Goal: Task Accomplishment & Management: Manage account settings

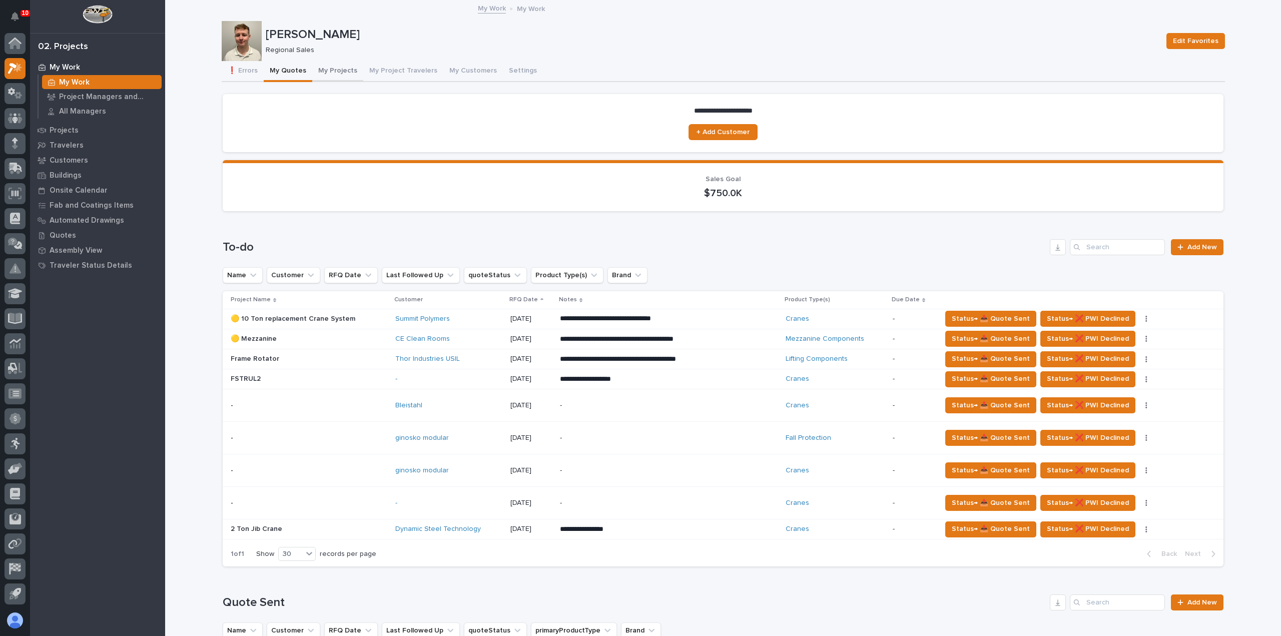
click at [331, 67] on button "My Projects" at bounding box center [337, 71] width 51 height 21
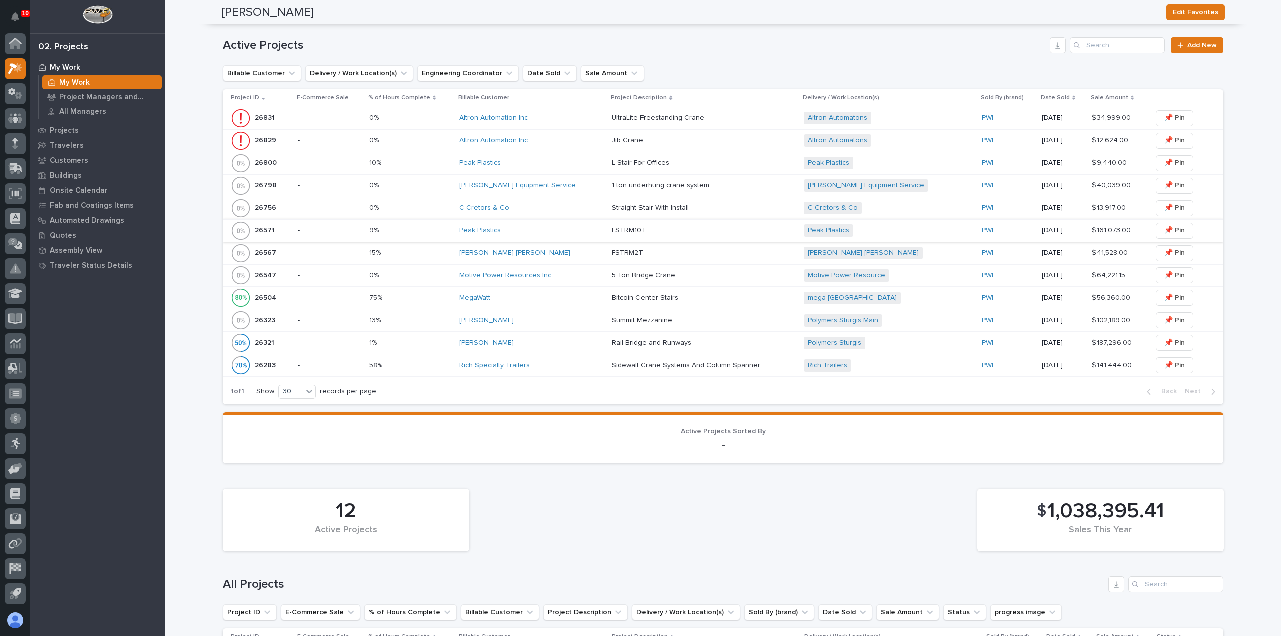
scroll to position [300, 0]
click at [552, 319] on div "[PERSON_NAME]" at bounding box center [531, 319] width 145 height 9
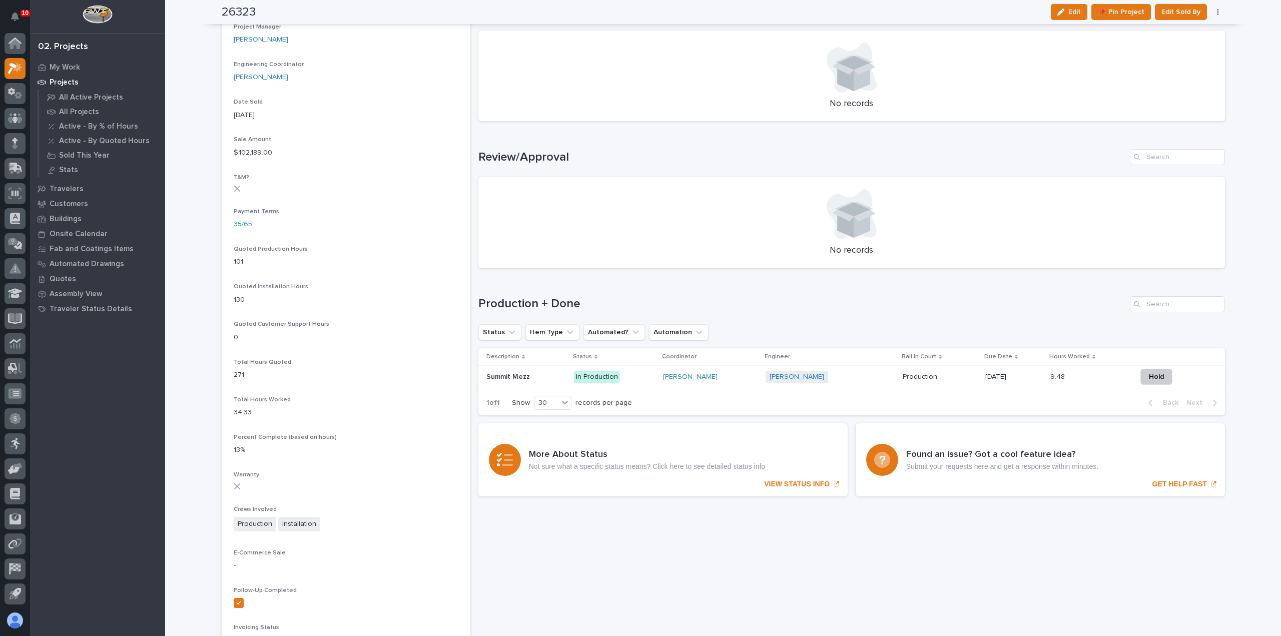
scroll to position [757, 0]
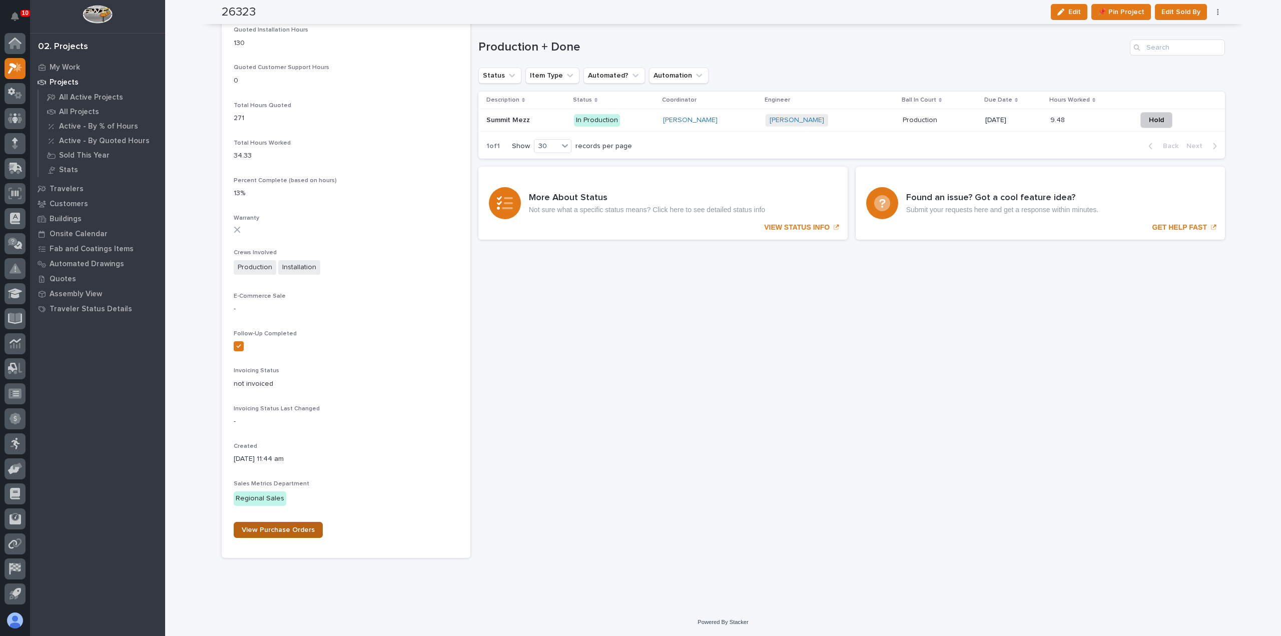
click at [289, 527] on span "View Purchase Orders" at bounding box center [278, 529] width 73 height 7
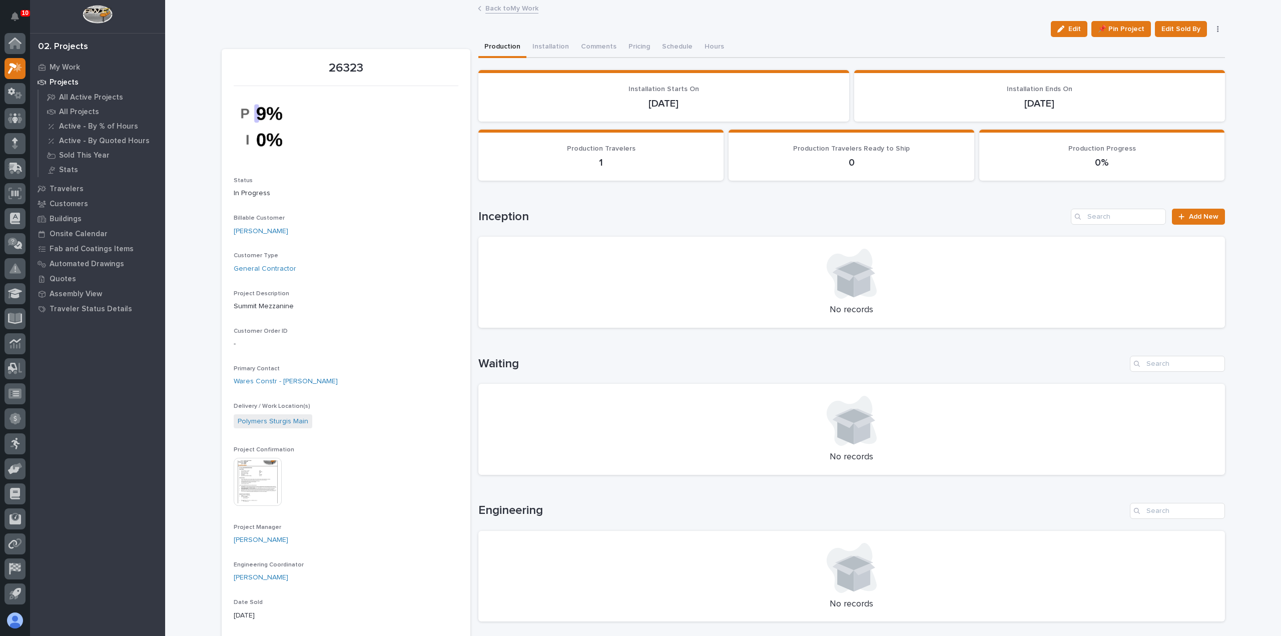
click at [502, 11] on link "Back to My Work" at bounding box center [511, 8] width 53 height 12
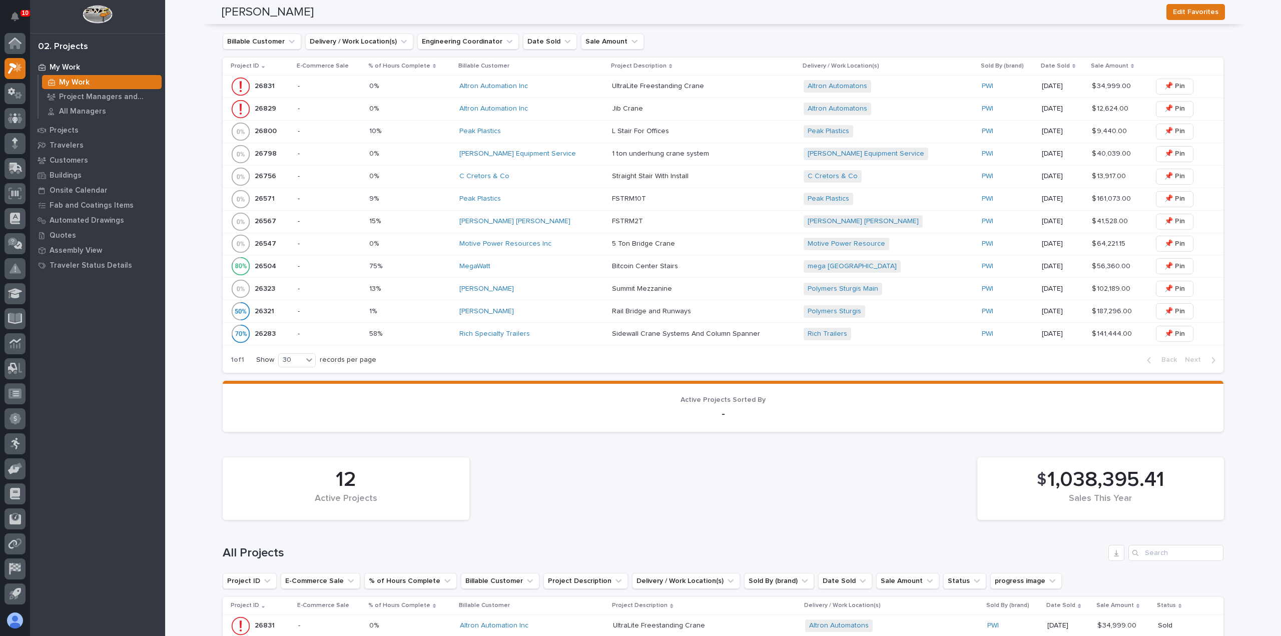
scroll to position [350, 0]
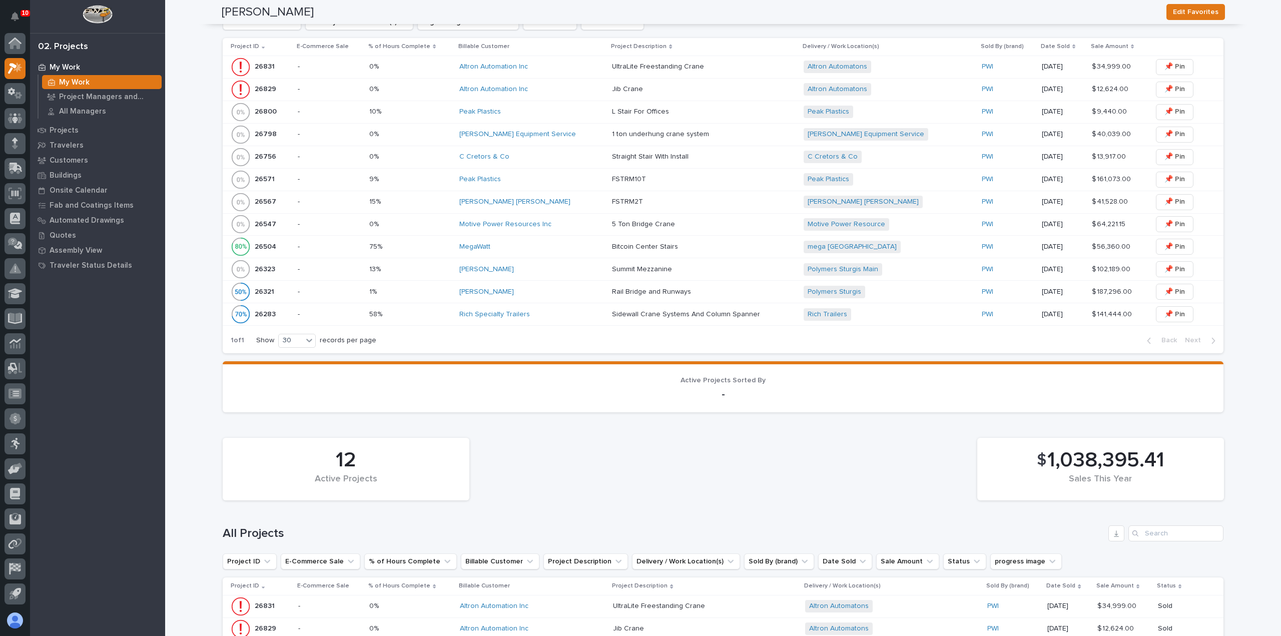
click at [542, 273] on div "[PERSON_NAME]" at bounding box center [531, 269] width 145 height 17
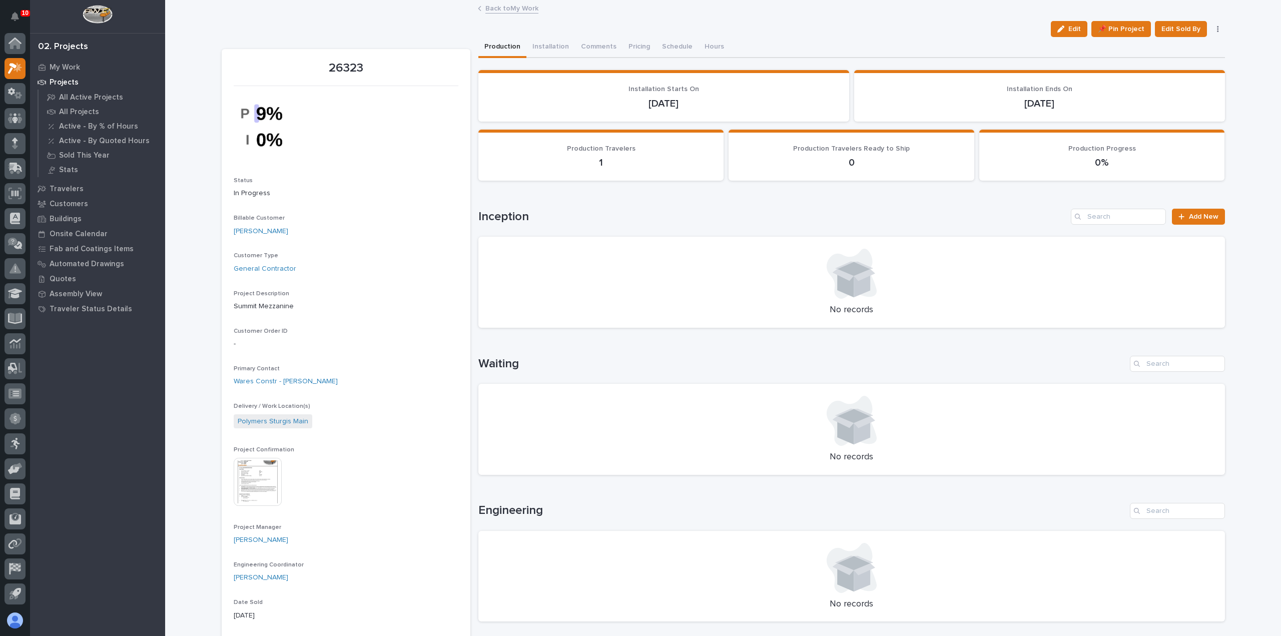
click at [509, 13] on link "Back to My Work" at bounding box center [511, 8] width 53 height 12
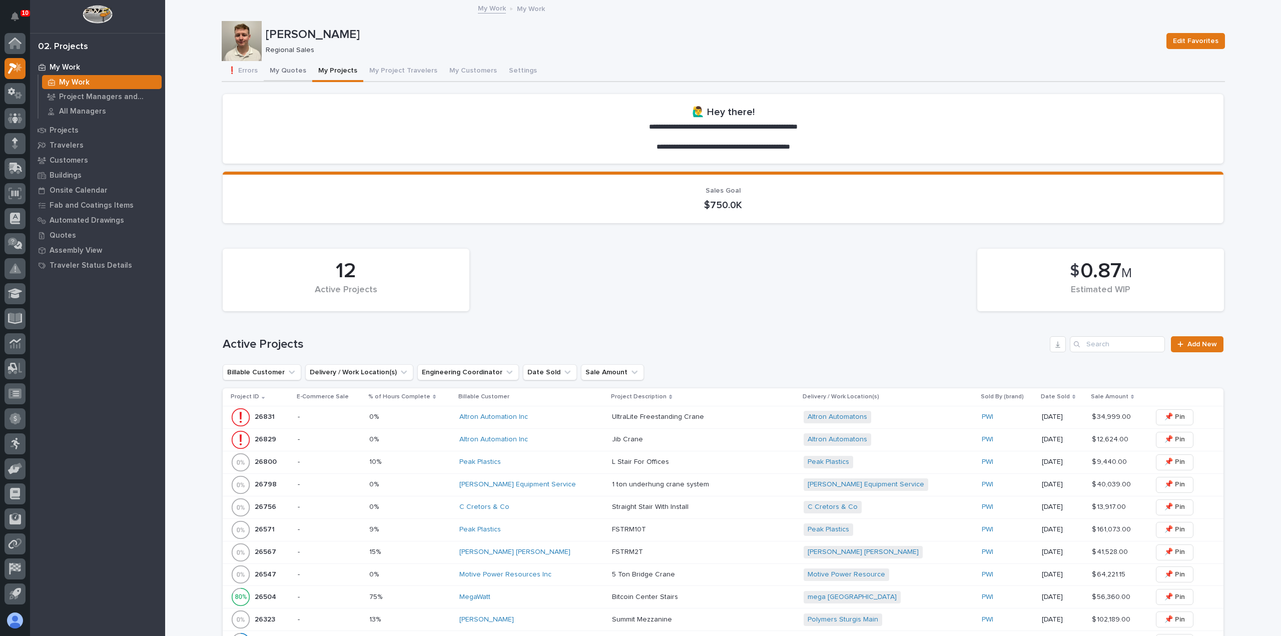
click at [271, 68] on button "My Quotes" at bounding box center [288, 71] width 49 height 21
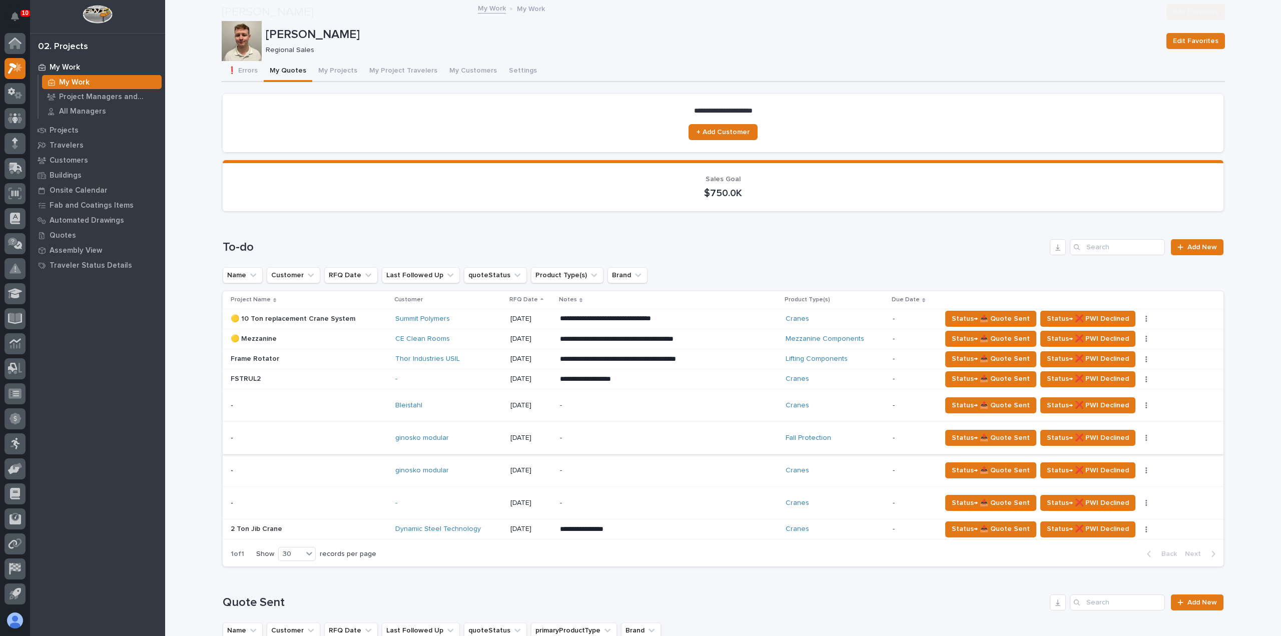
scroll to position [200, 0]
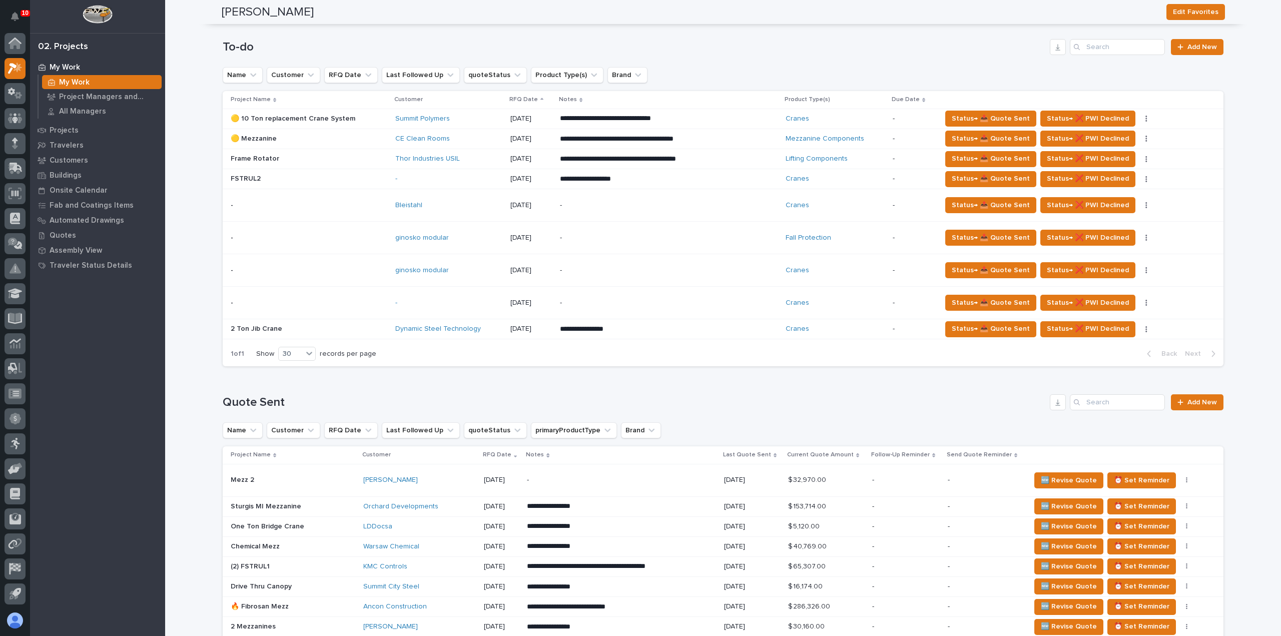
click at [457, 304] on div "-" at bounding box center [449, 303] width 108 height 9
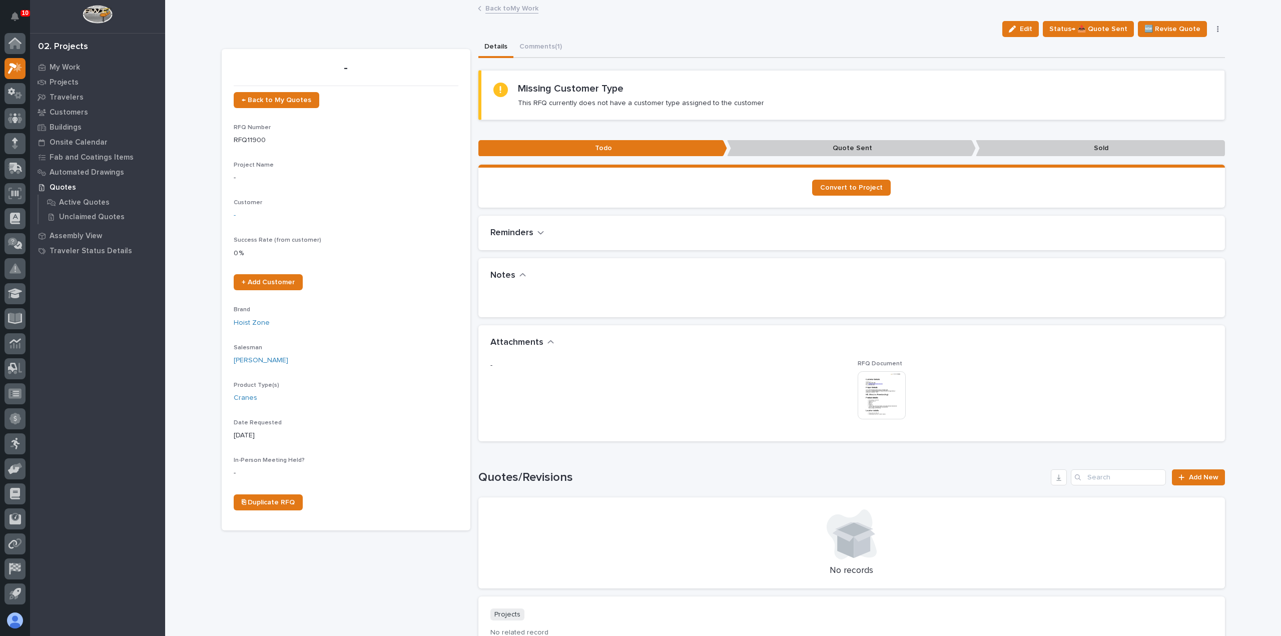
click at [881, 393] on img at bounding box center [882, 395] width 48 height 48
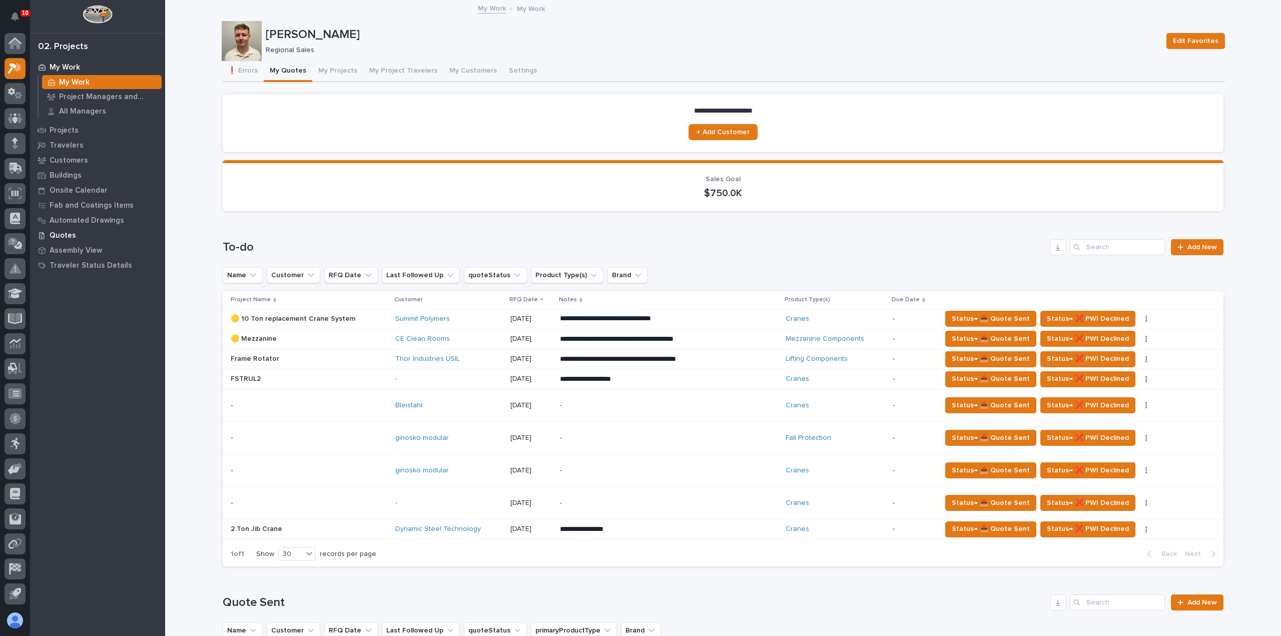
click at [70, 231] on p "Quotes" at bounding box center [63, 235] width 27 height 9
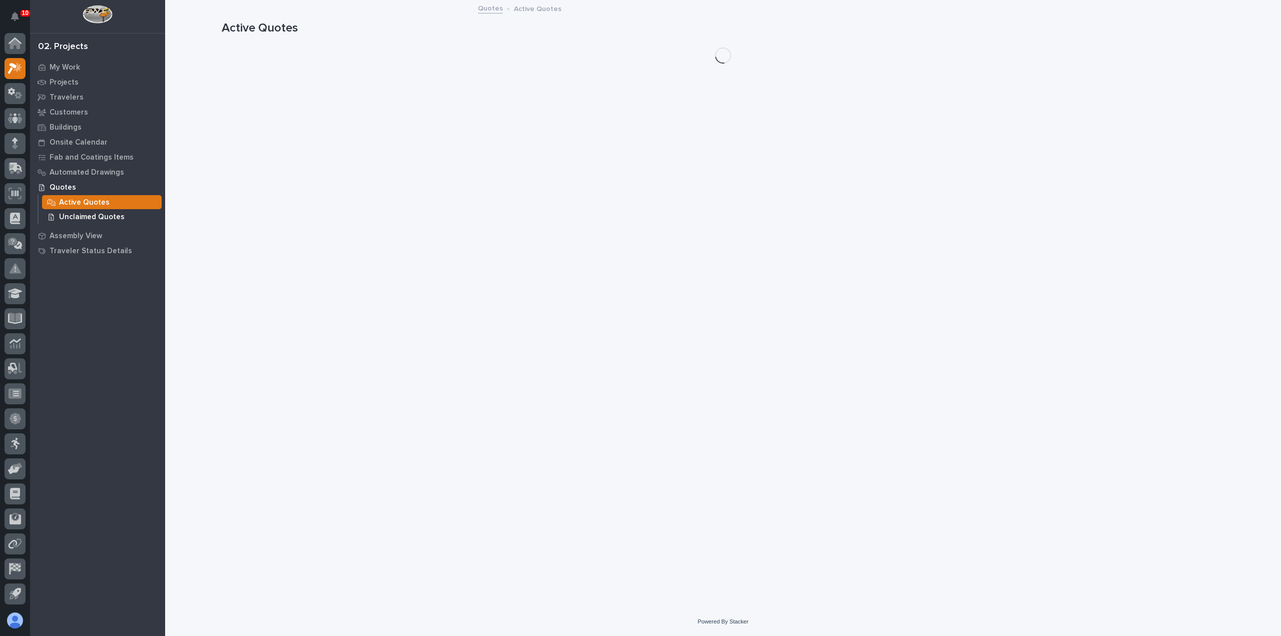
click at [75, 221] on p "Unclaimed Quotes" at bounding box center [92, 217] width 66 height 9
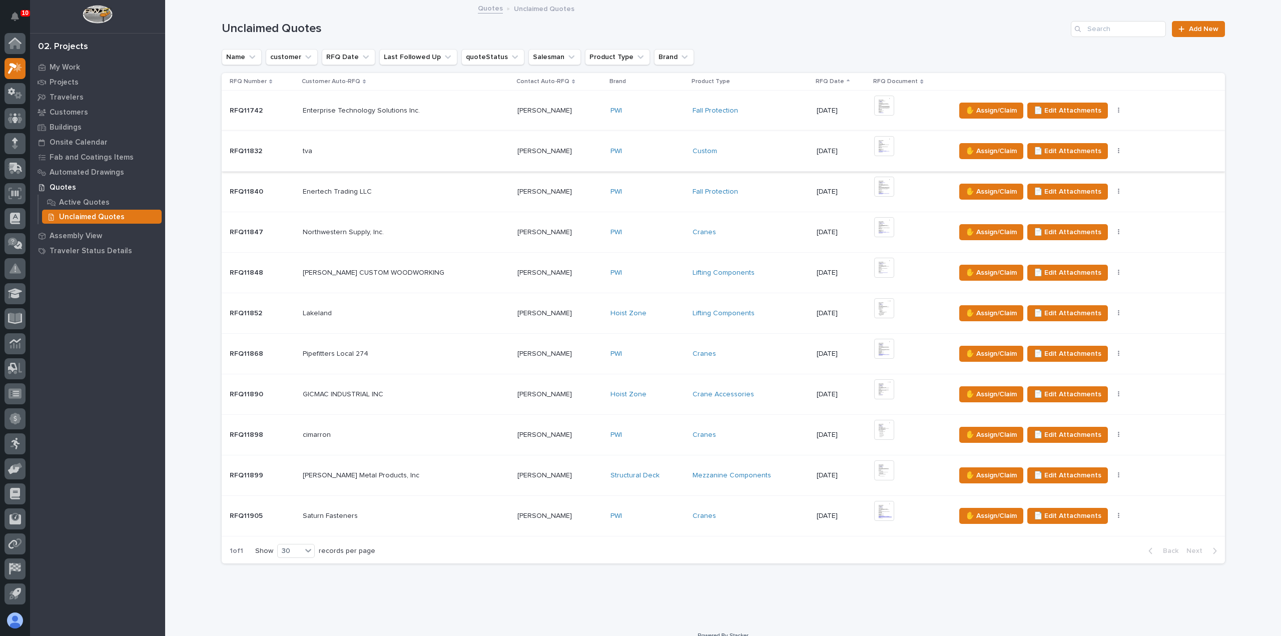
scroll to position [12, 0]
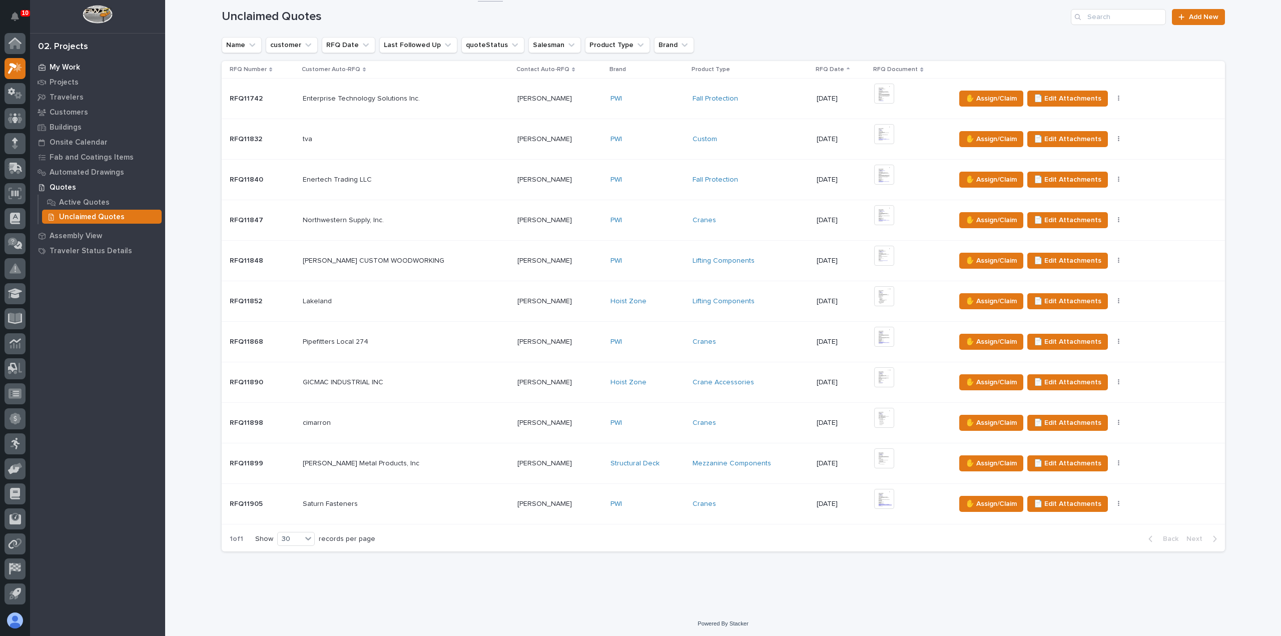
click at [64, 66] on p "My Work" at bounding box center [65, 67] width 31 height 9
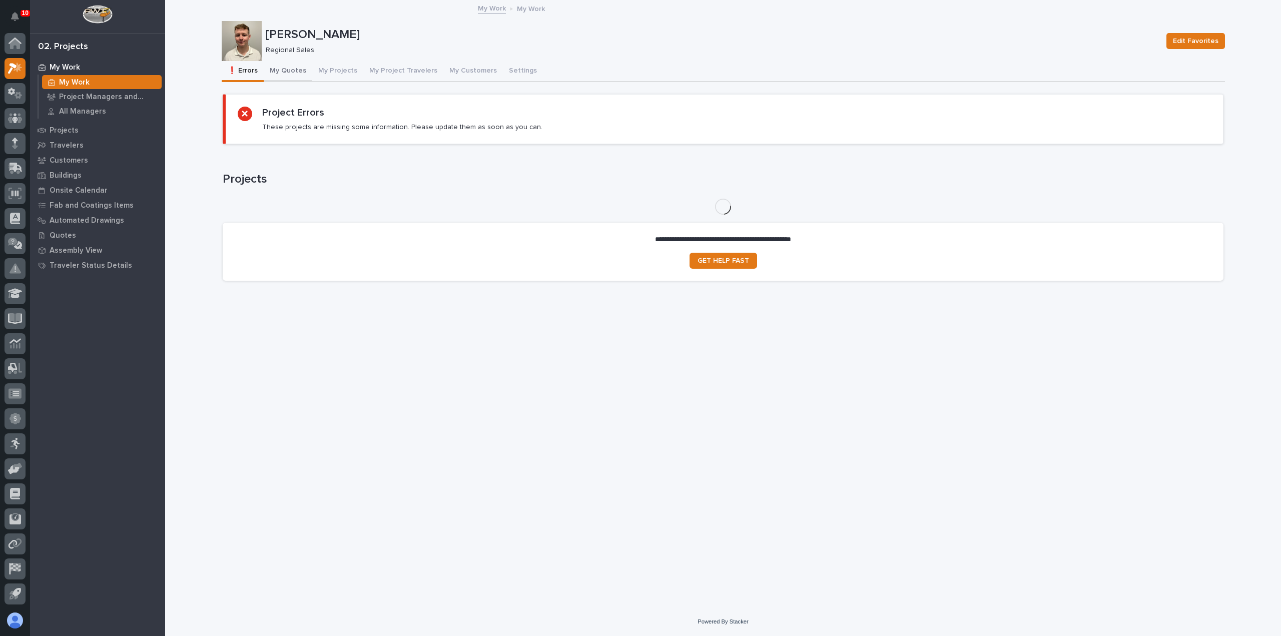
click at [300, 71] on button "My Quotes" at bounding box center [288, 71] width 49 height 21
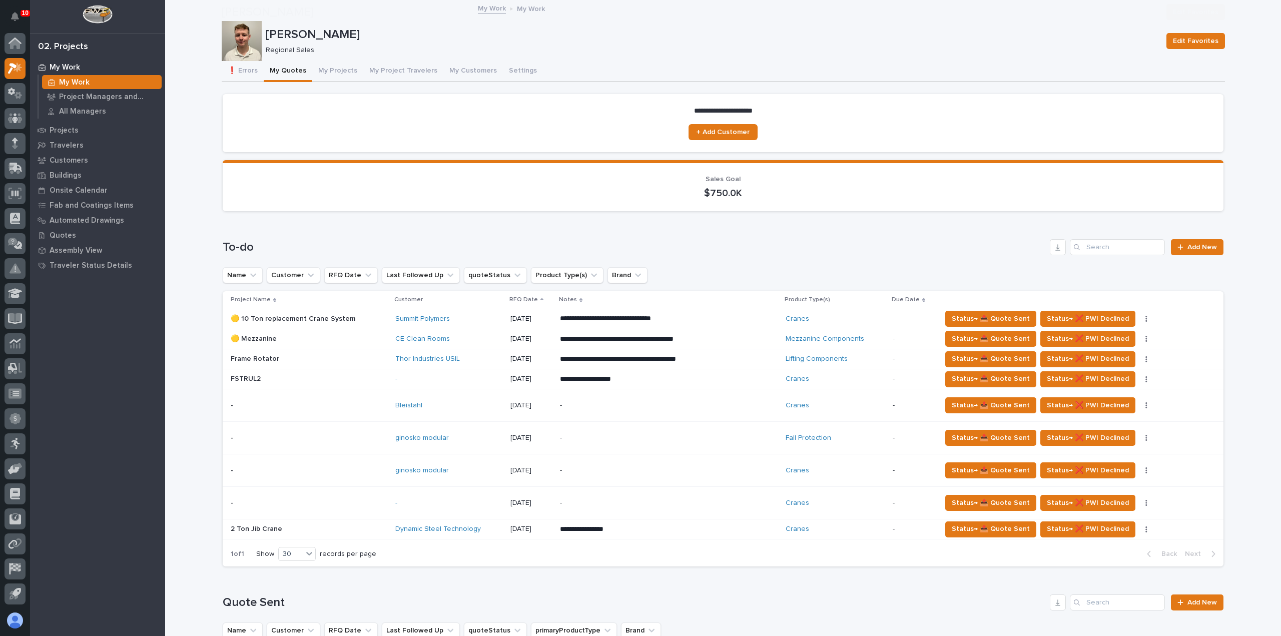
scroll to position [150, 0]
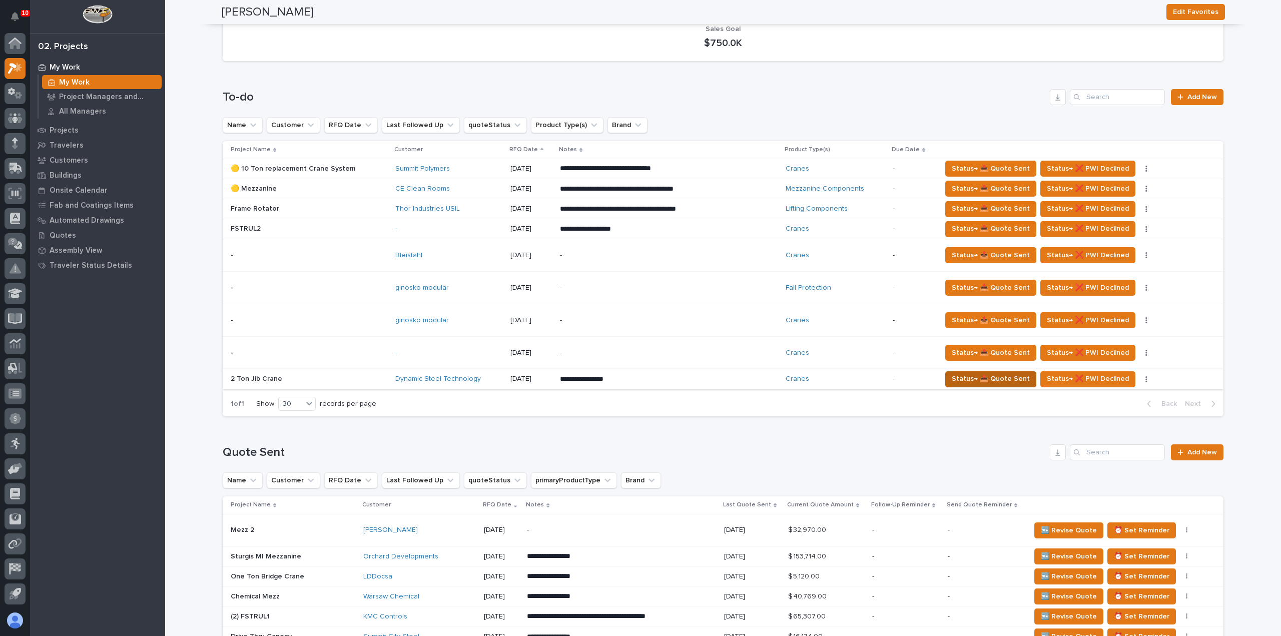
click at [957, 381] on span "Status→ 📤 Quote Sent" at bounding box center [991, 379] width 78 height 12
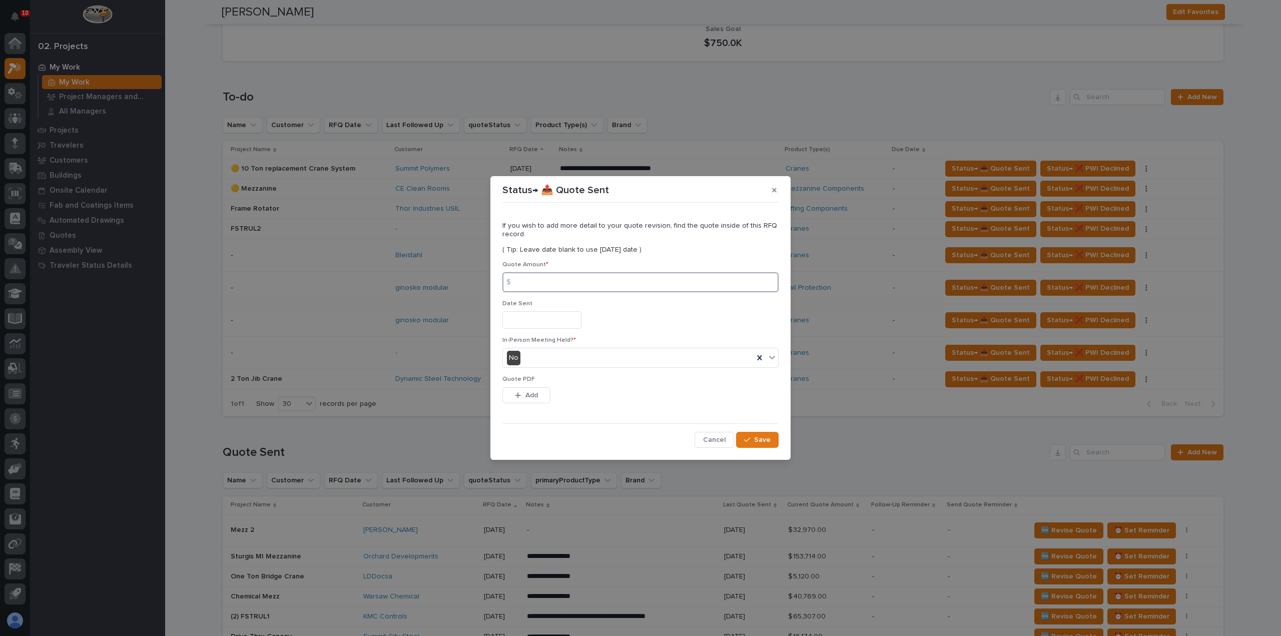
click at [601, 282] on input at bounding box center [640, 282] width 276 height 20
click at [582, 284] on input at bounding box center [640, 282] width 276 height 20
type input "23646"
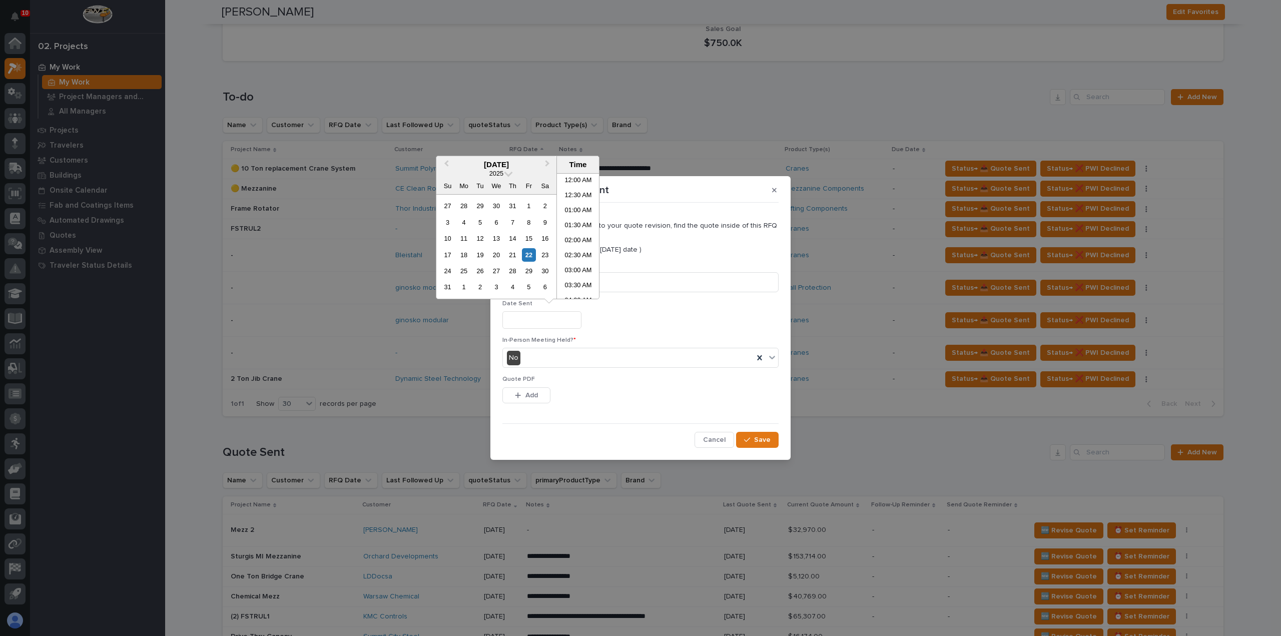
click at [550, 327] on input "text" at bounding box center [541, 320] width 79 height 18
click at [530, 254] on div "22" at bounding box center [529, 255] width 14 height 14
type input "**********"
click at [535, 399] on span "Add" at bounding box center [531, 395] width 13 height 9
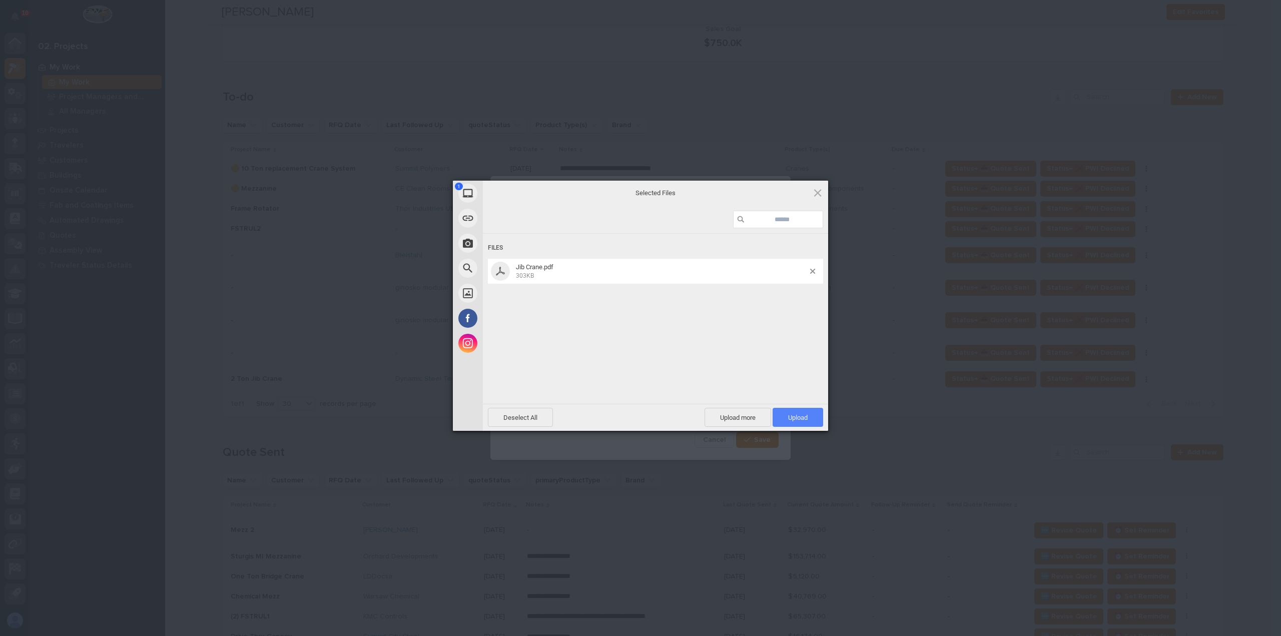
click at [794, 416] on span "Upload 1" at bounding box center [798, 418] width 20 height 8
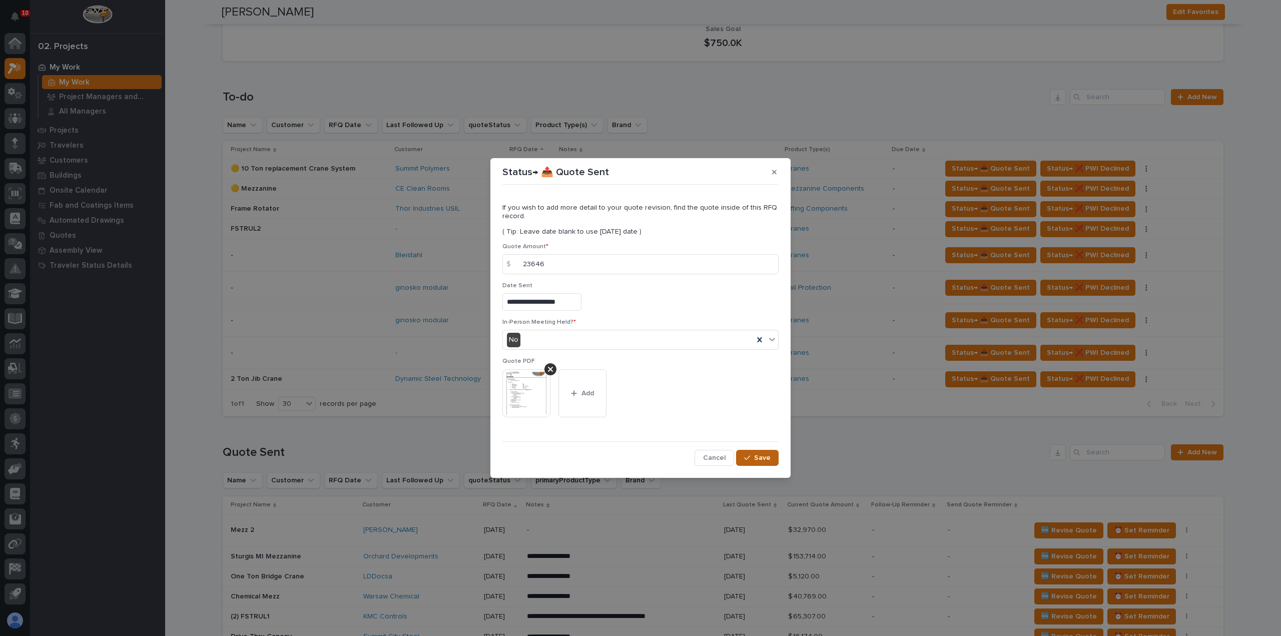
click at [762, 456] on span "Save" at bounding box center [762, 457] width 17 height 9
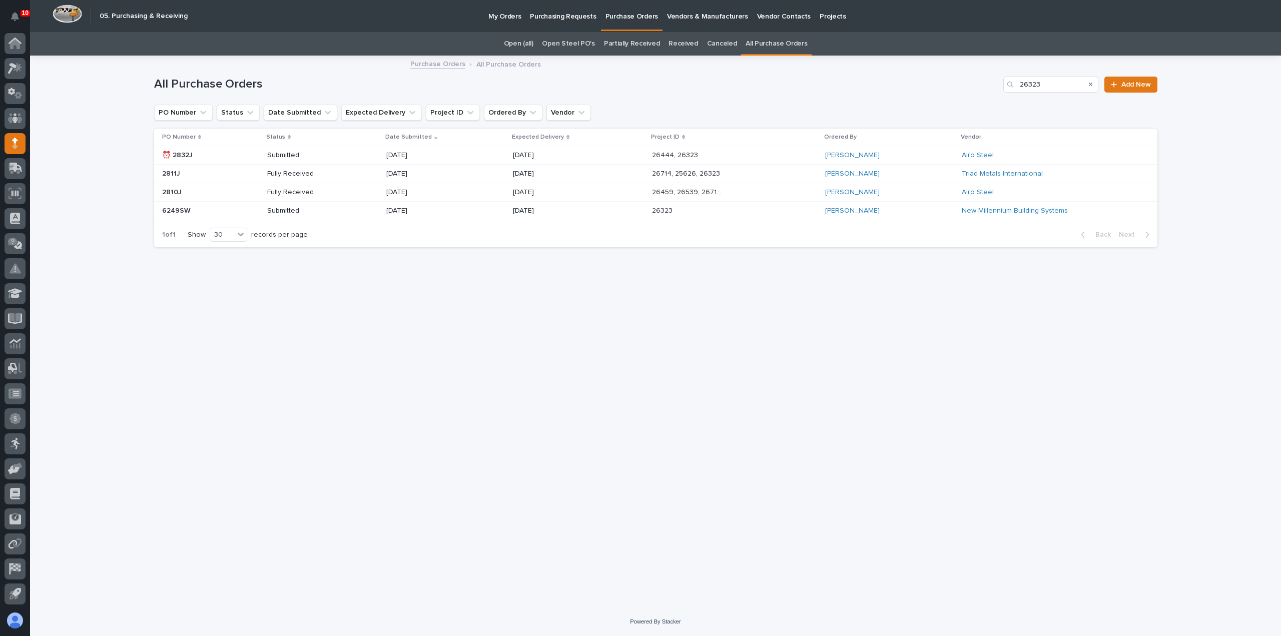
click at [456, 162] on div "[DATE]" at bounding box center [445, 155] width 119 height 17
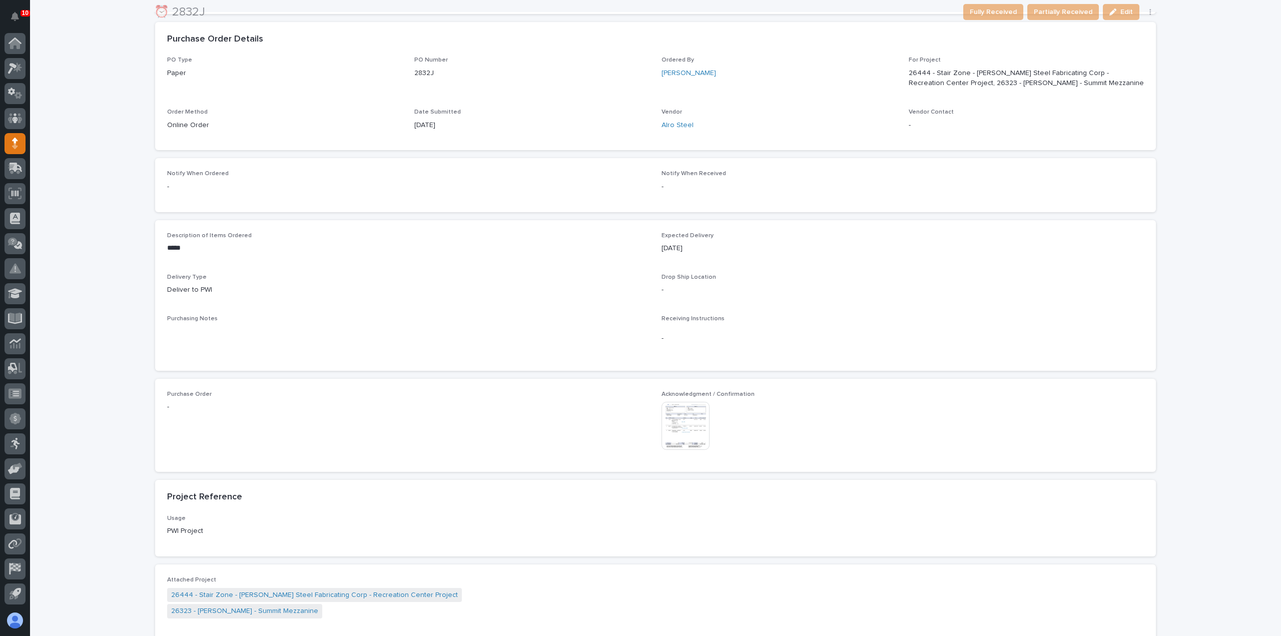
scroll to position [300, 0]
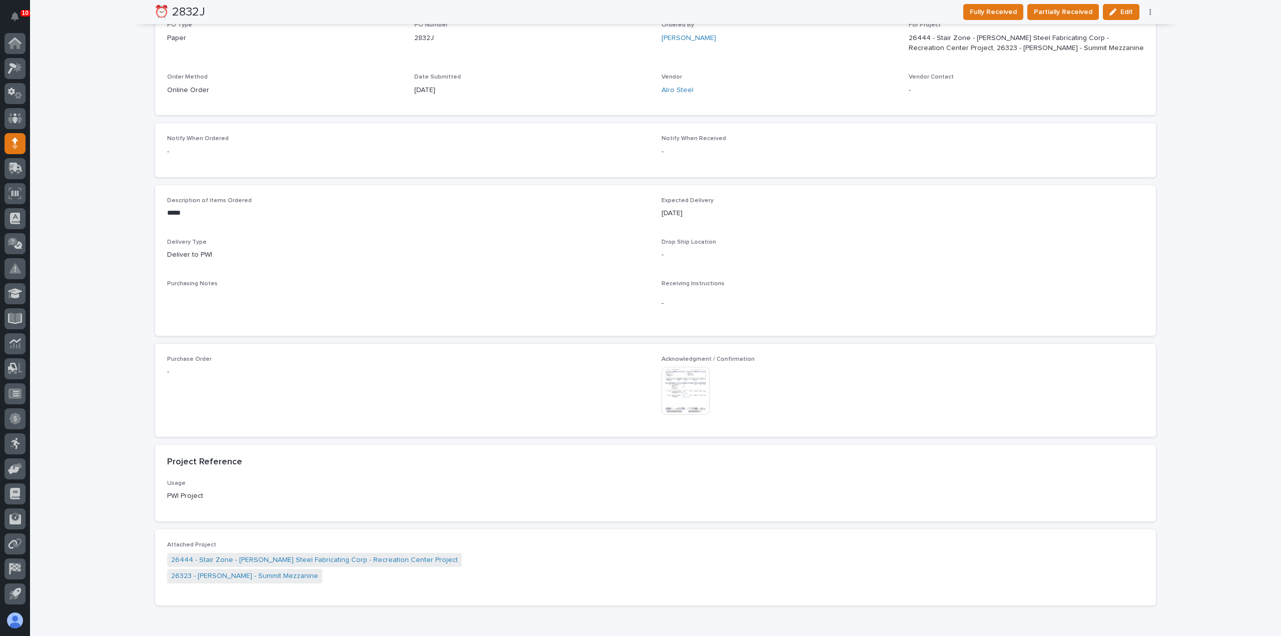
click at [691, 394] on img at bounding box center [685, 391] width 48 height 48
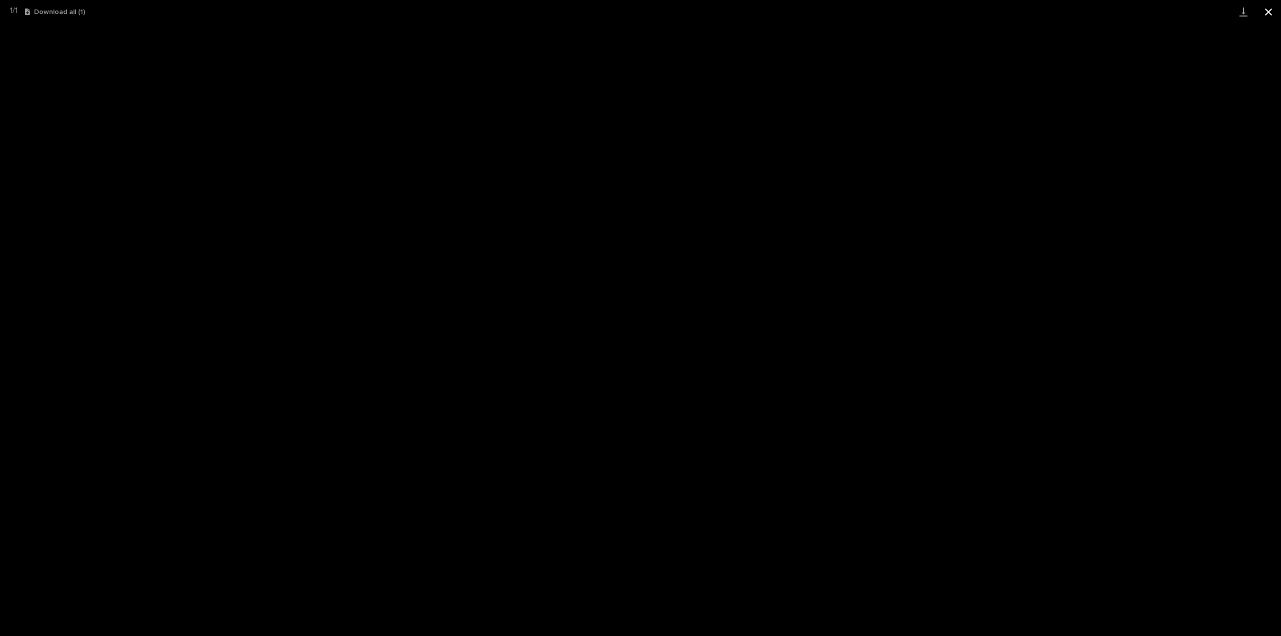
click at [1266, 13] on button "Close gallery" at bounding box center [1268, 12] width 25 height 24
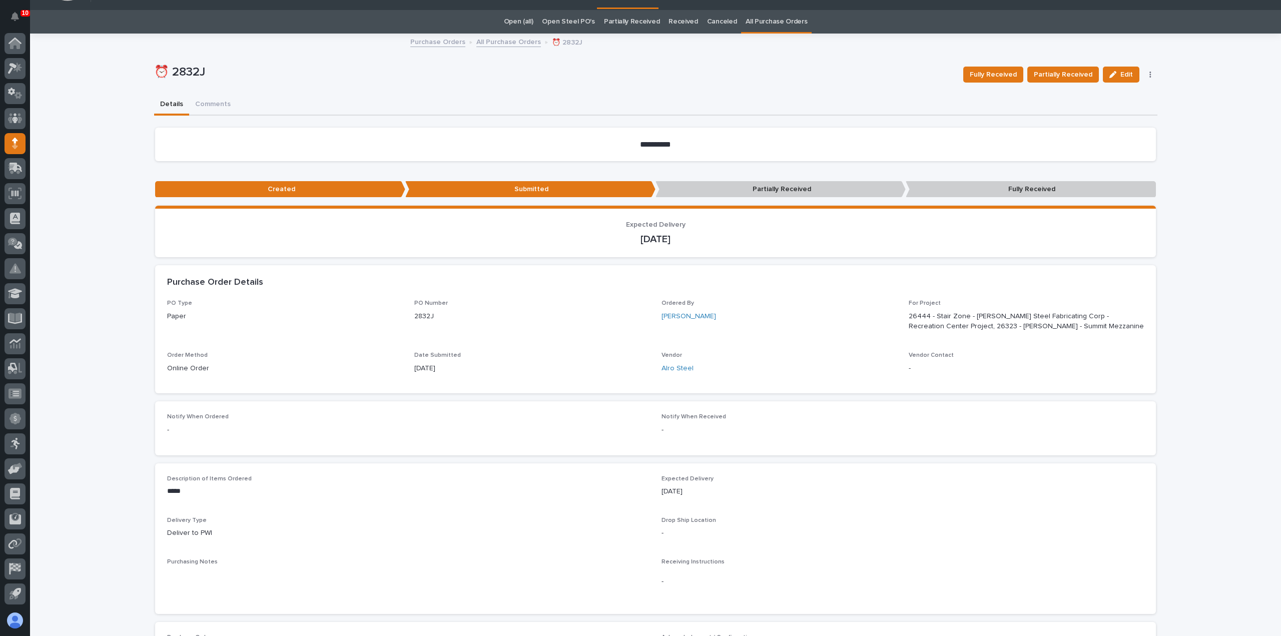
scroll to position [0, 0]
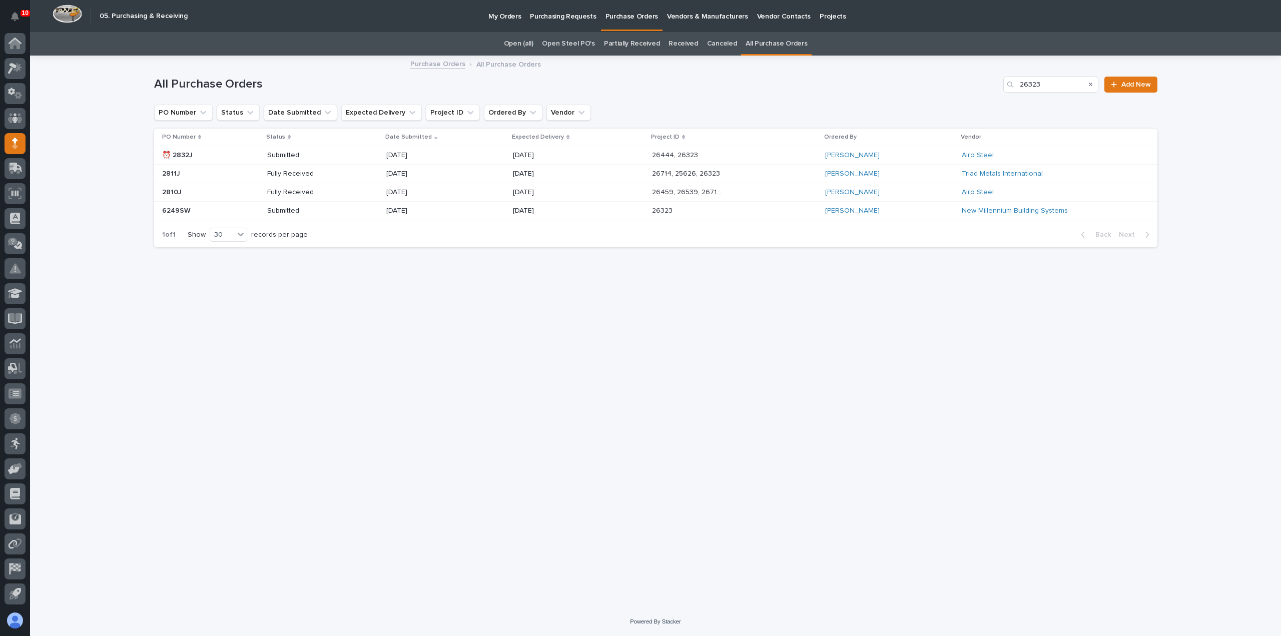
click at [327, 177] on p "Fully Received" at bounding box center [303, 174] width 72 height 9
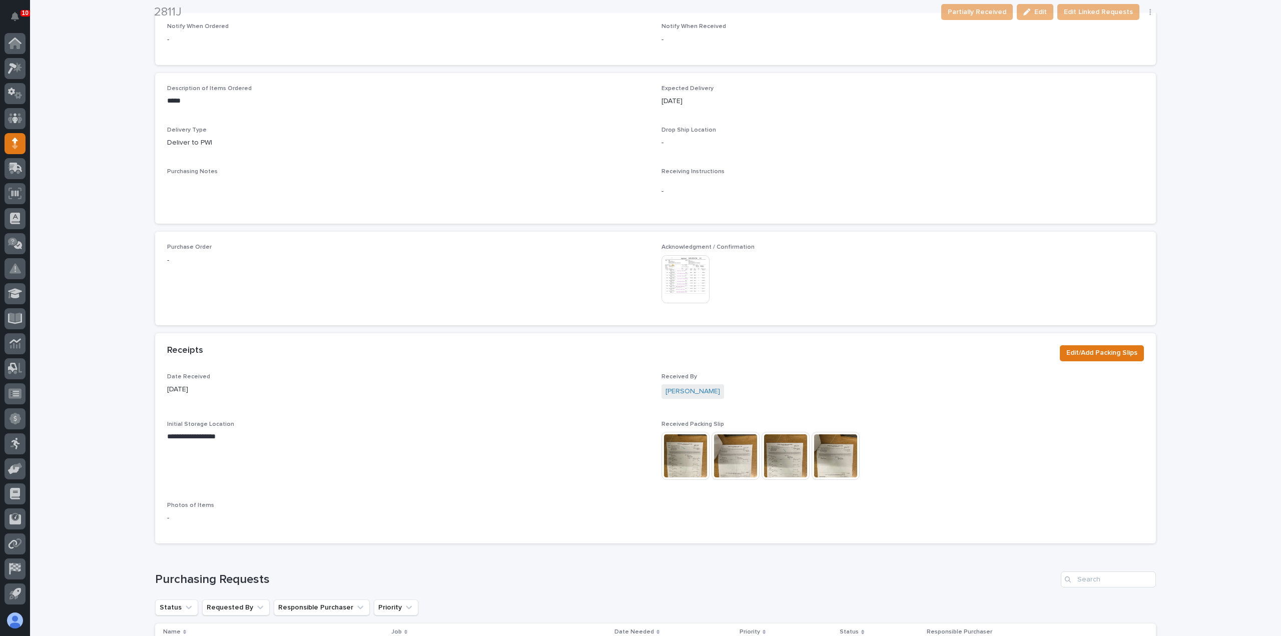
scroll to position [330, 0]
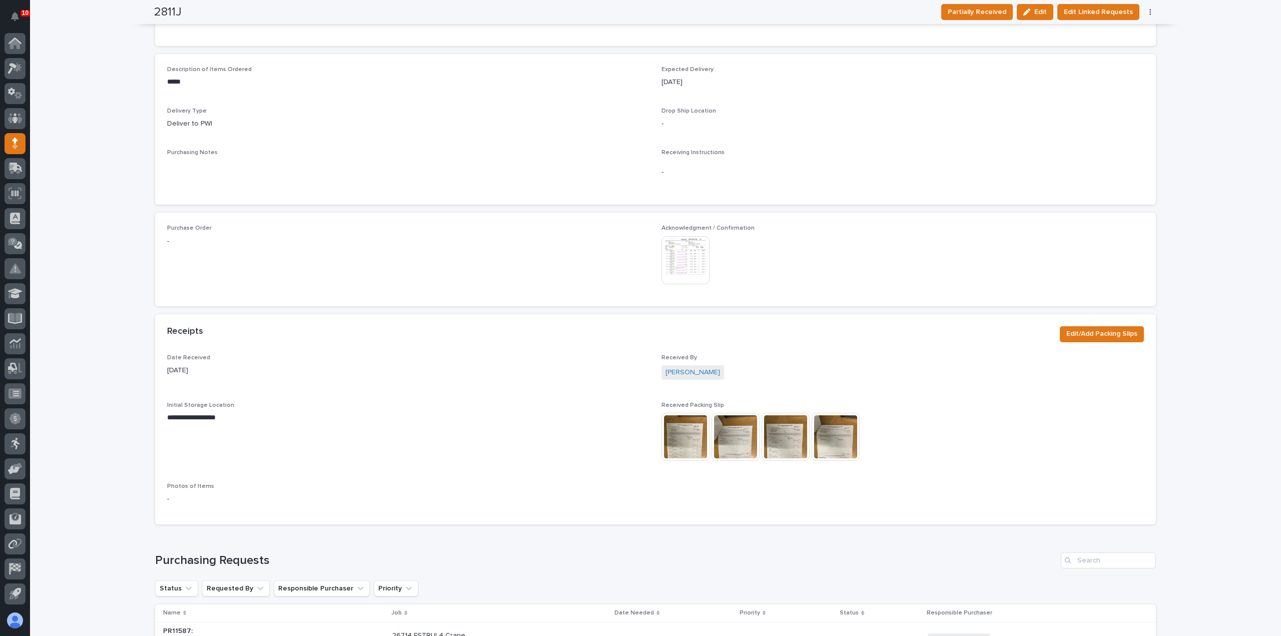
click at [684, 247] on img at bounding box center [685, 260] width 48 height 48
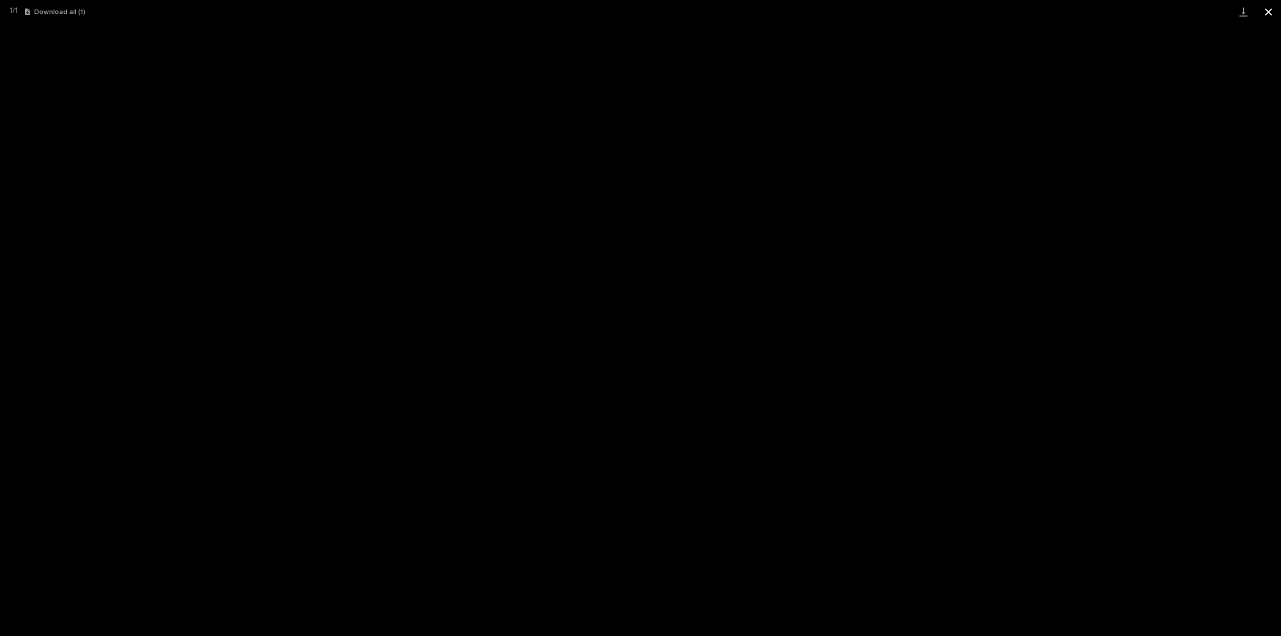
click at [1270, 15] on button "Close gallery" at bounding box center [1268, 12] width 25 height 24
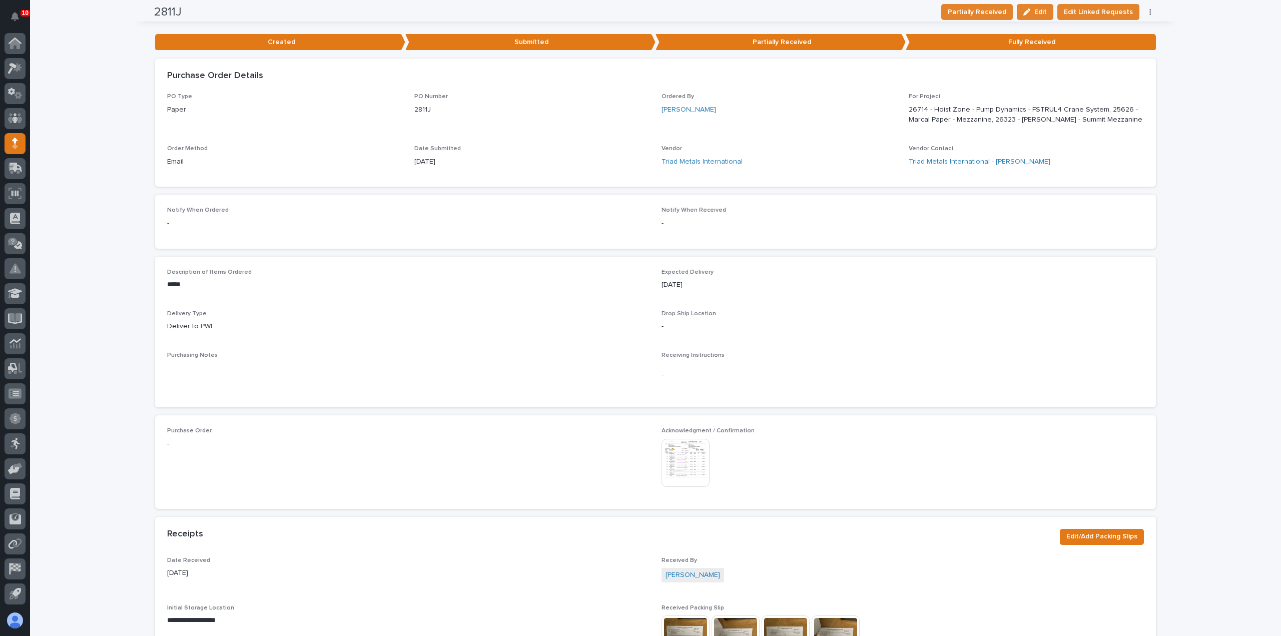
scroll to position [0, 0]
